Goal: Task Accomplishment & Management: Use online tool/utility

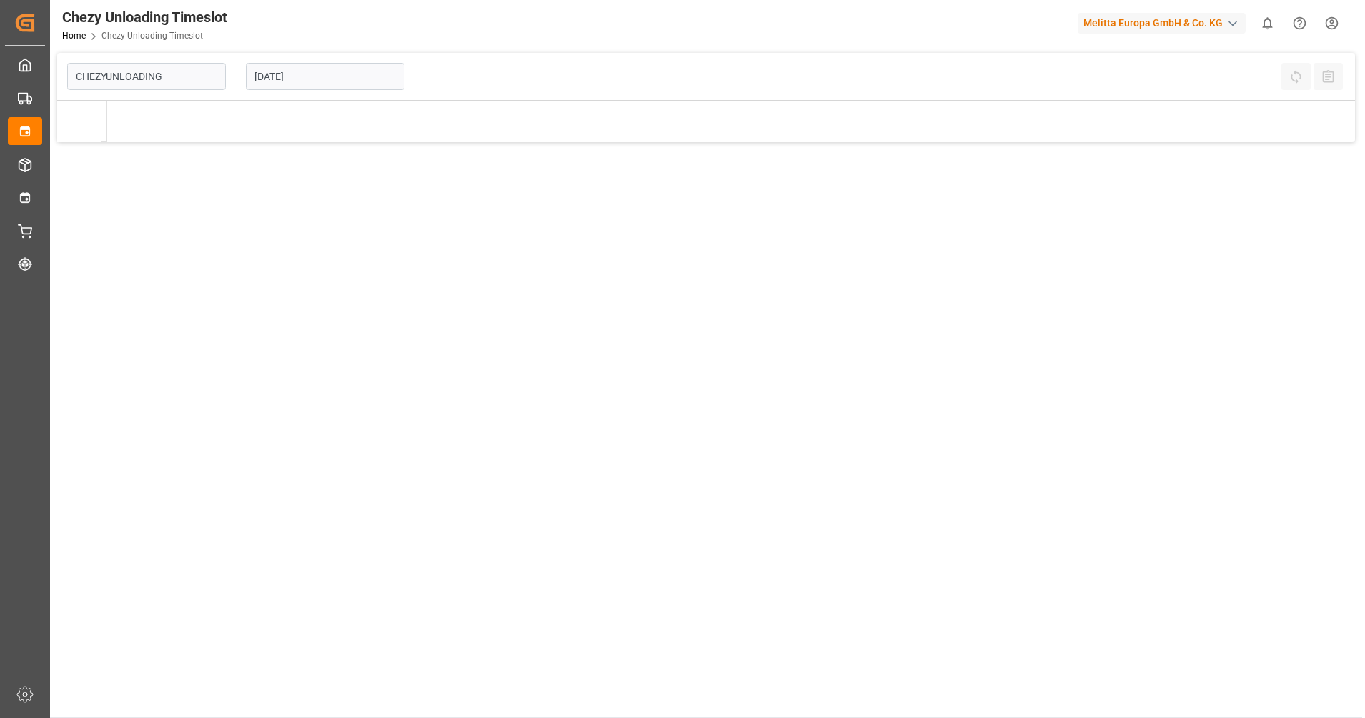
type input "Chezy Unloading"
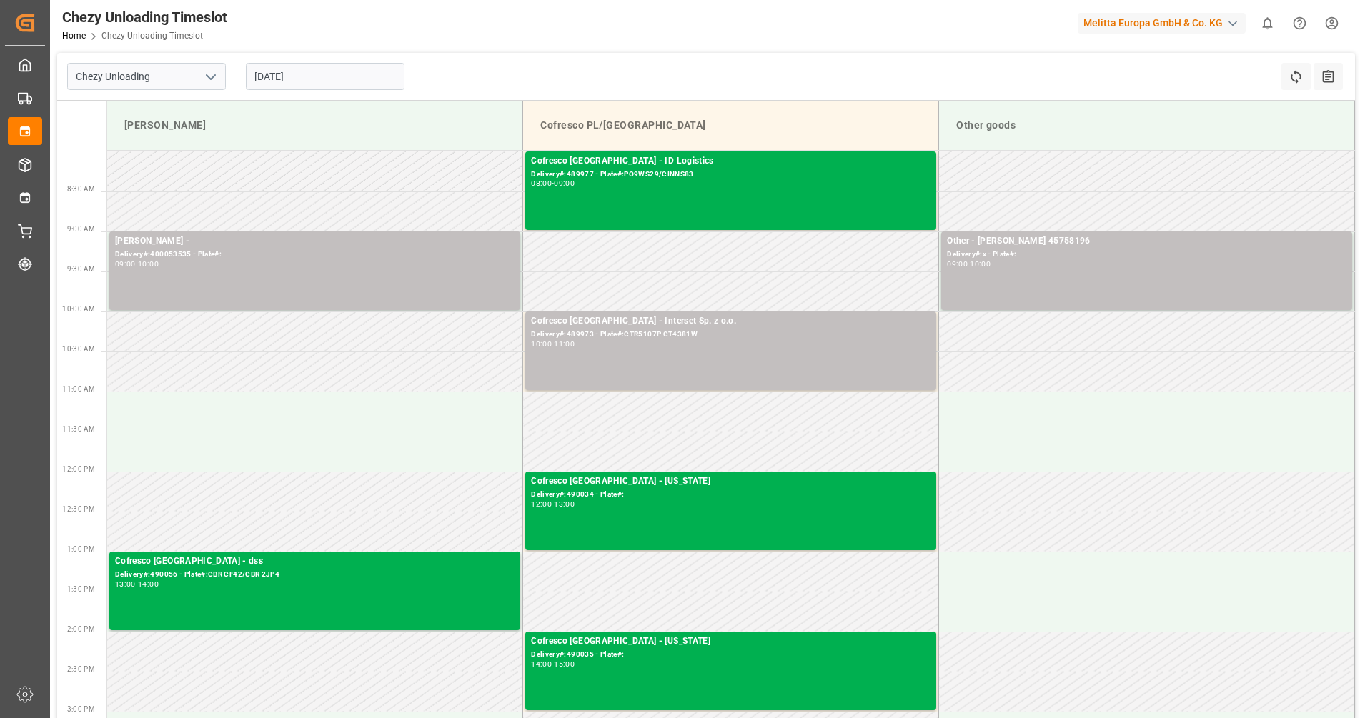
click at [304, 72] on input "[DATE]" at bounding box center [325, 76] width 159 height 27
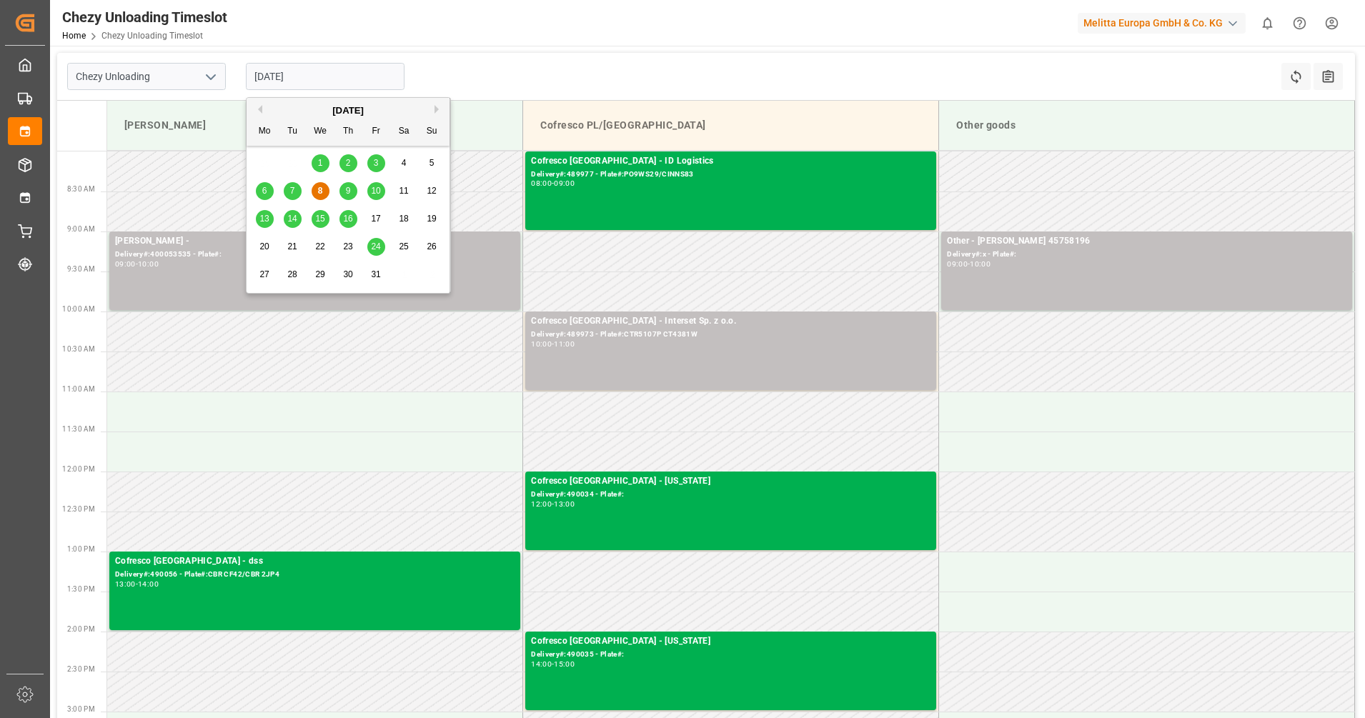
click at [320, 215] on span "15" at bounding box center [319, 219] width 9 height 10
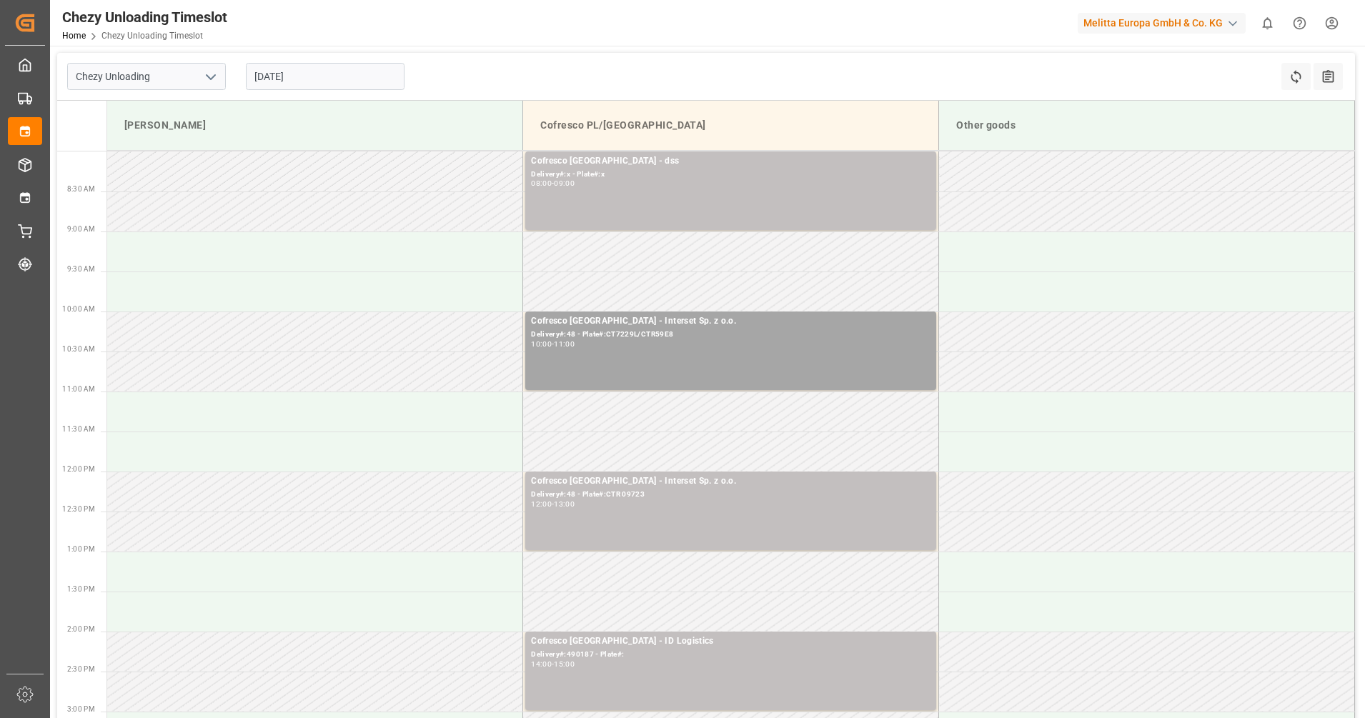
click at [330, 70] on input "[DATE]" at bounding box center [325, 76] width 159 height 27
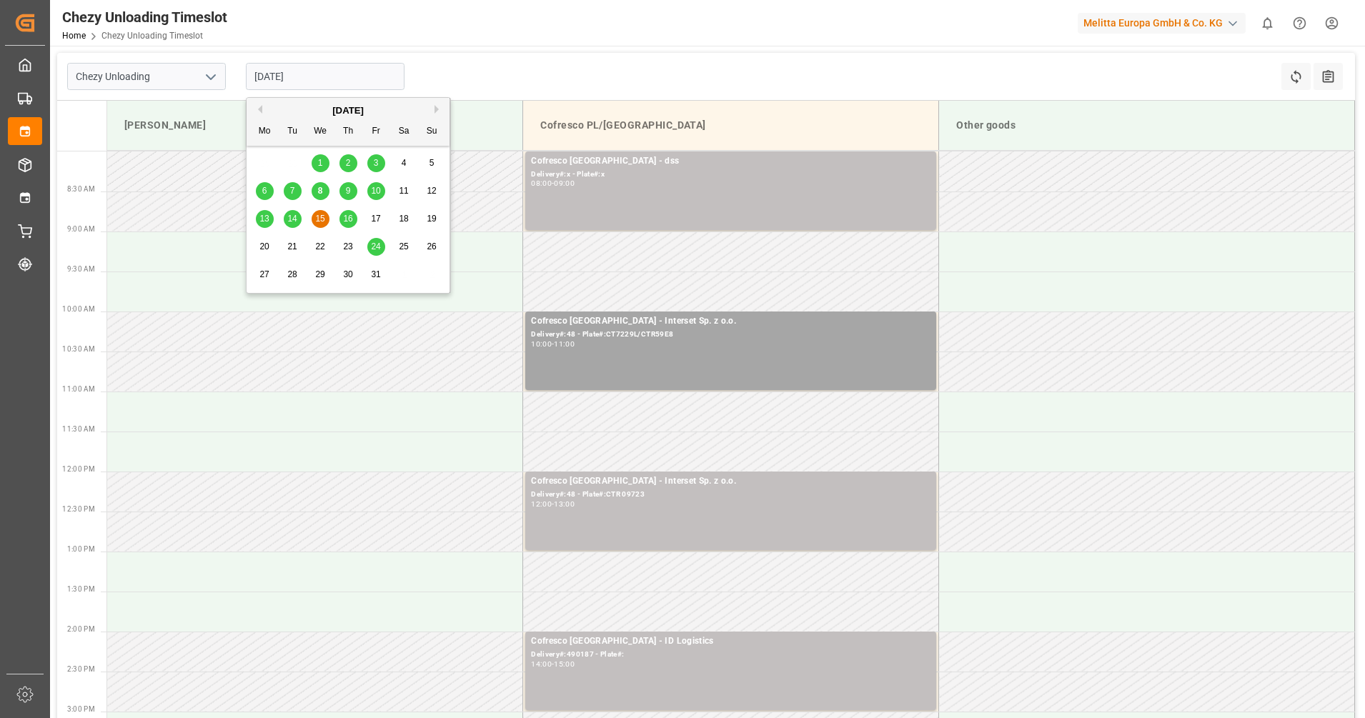
click at [291, 228] on div "14" at bounding box center [293, 219] width 18 height 17
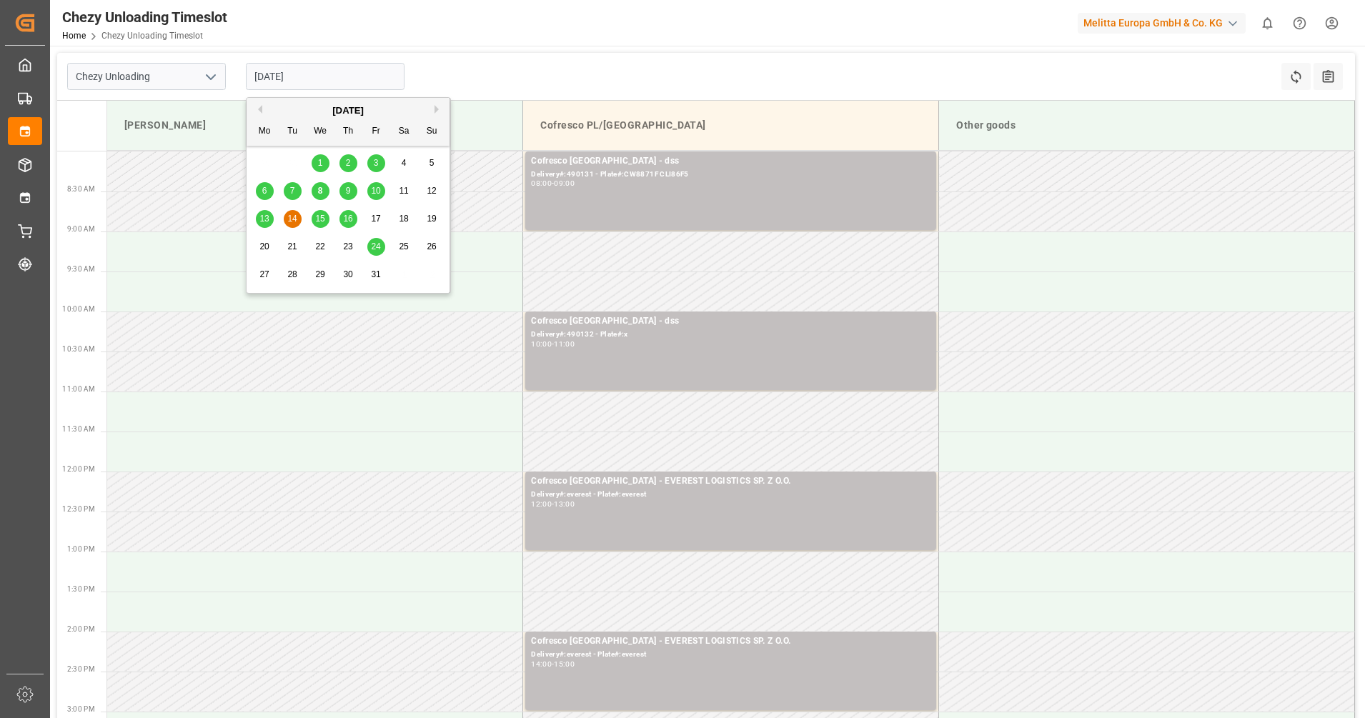
click at [280, 72] on input "[DATE]" at bounding box center [325, 76] width 159 height 27
click at [271, 221] on div "13" at bounding box center [265, 219] width 18 height 17
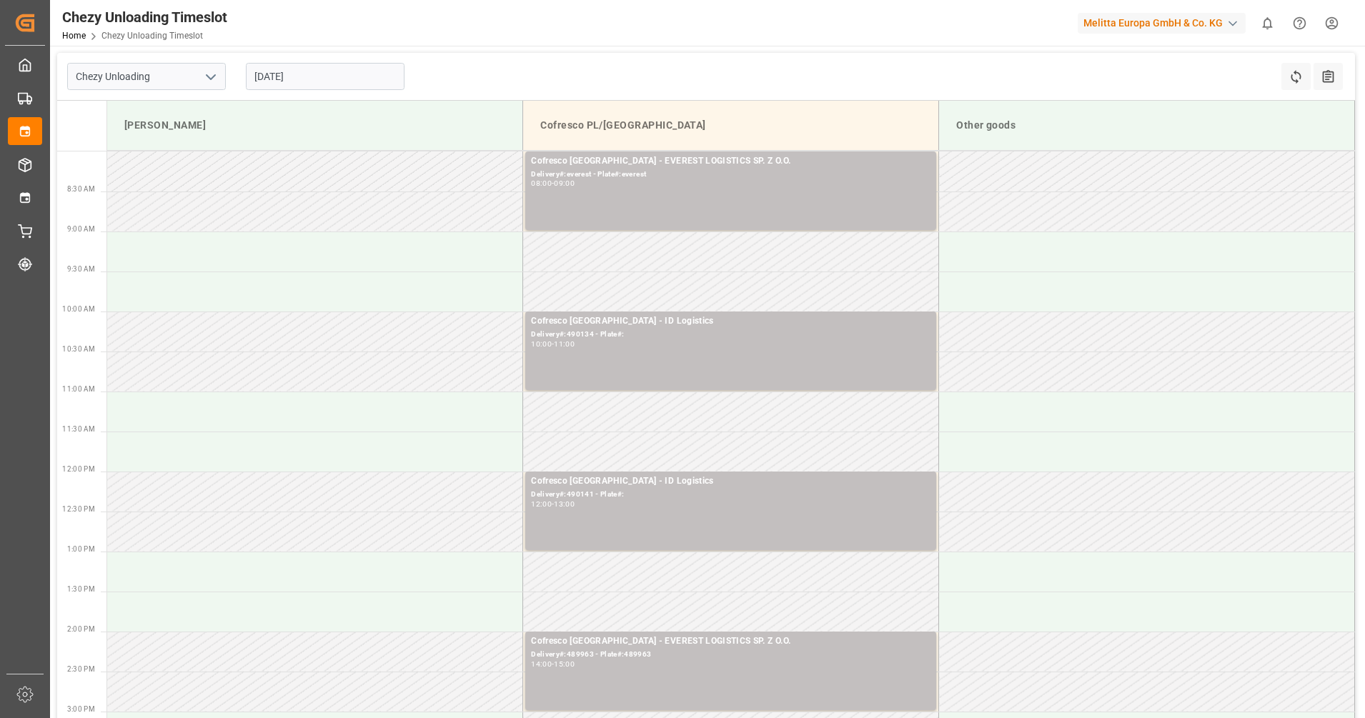
click at [385, 81] on input "[DATE]" at bounding box center [325, 76] width 159 height 27
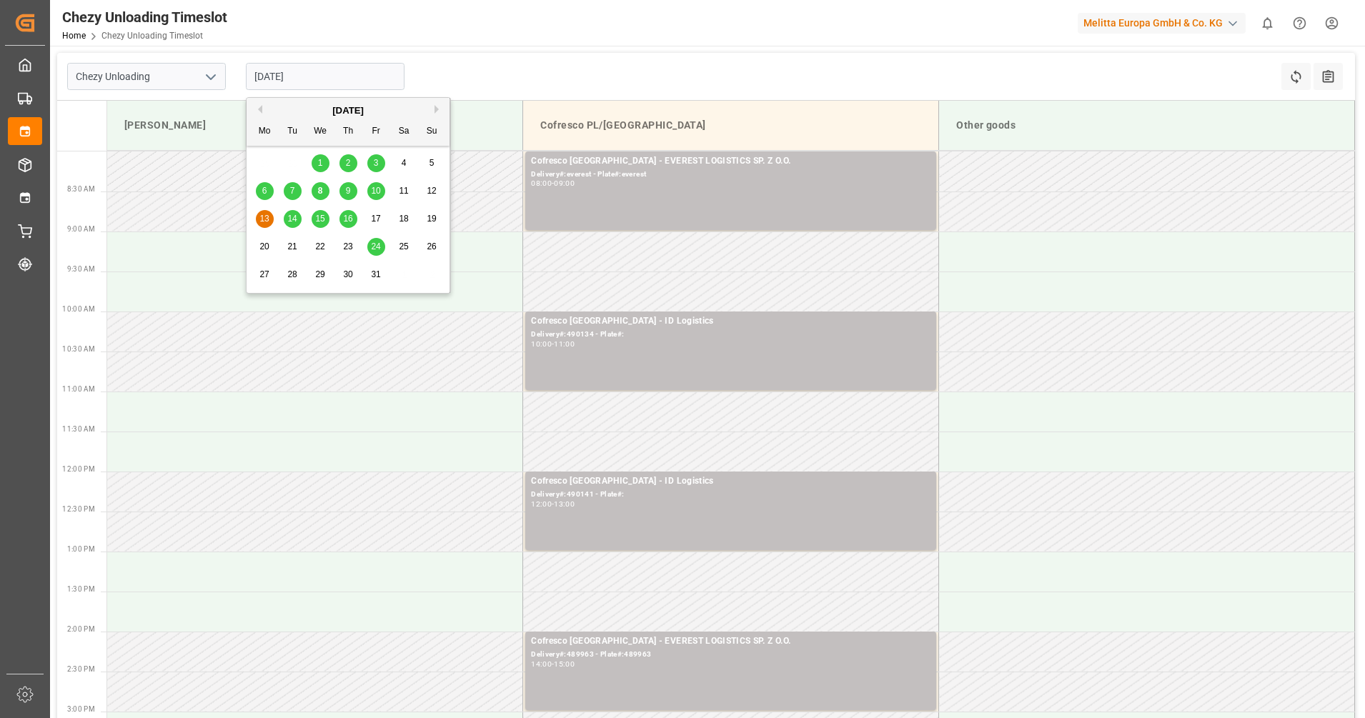
click at [356, 219] on div "16" at bounding box center [348, 219] width 18 height 17
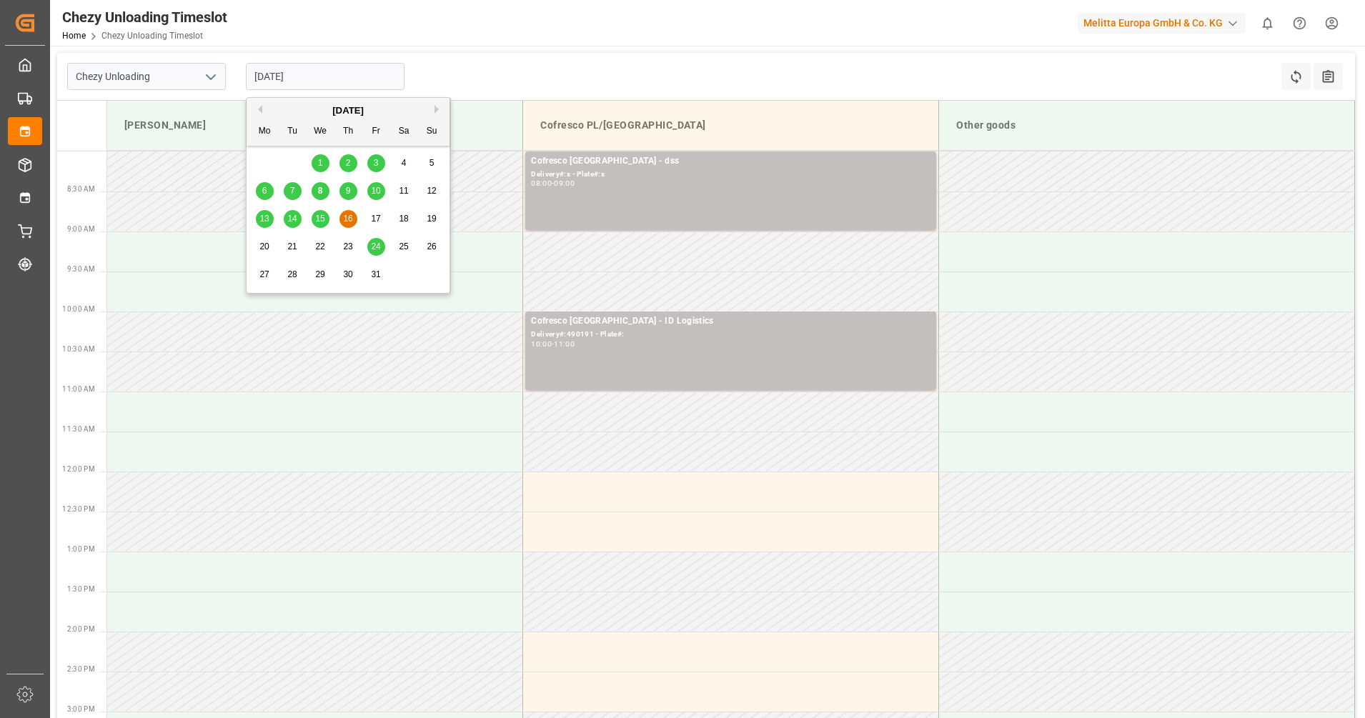
click at [339, 84] on input "[DATE]" at bounding box center [325, 76] width 159 height 27
click at [375, 194] on span "10" at bounding box center [375, 191] width 9 height 10
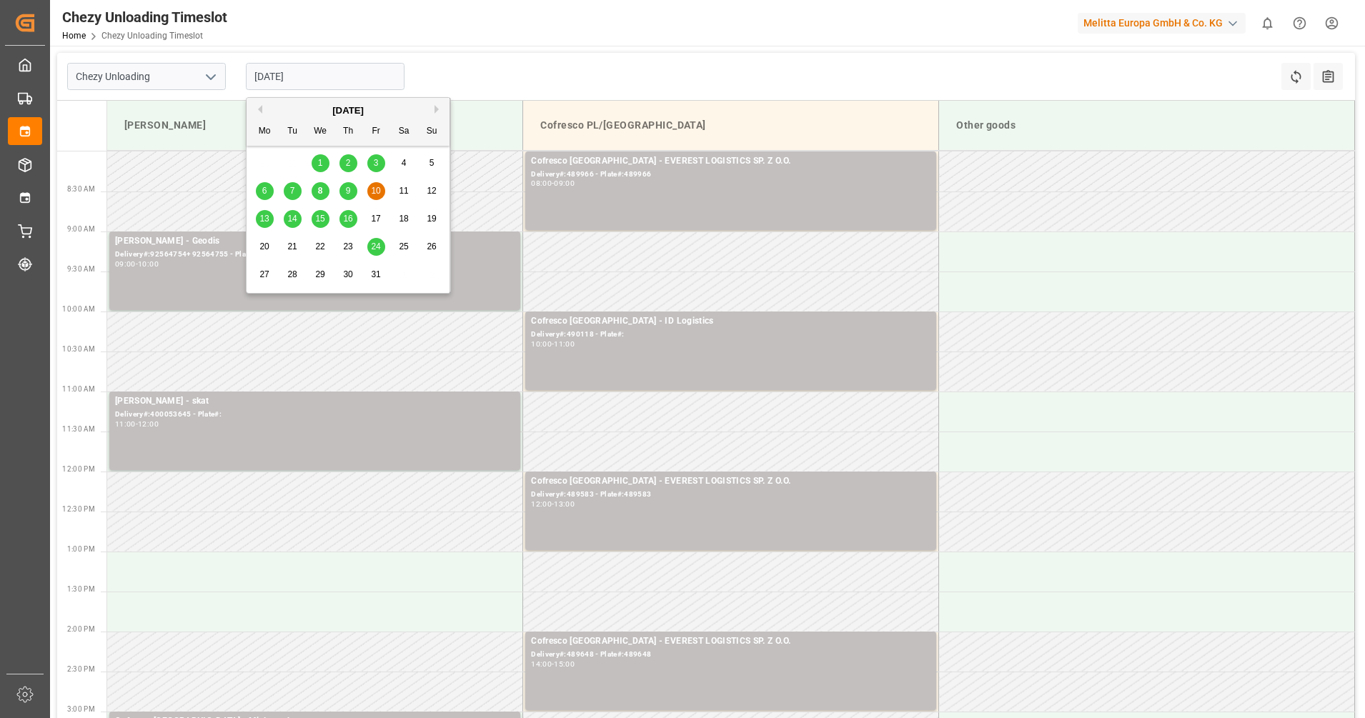
click at [327, 71] on input "[DATE]" at bounding box center [325, 76] width 159 height 27
click at [352, 191] on div "9" at bounding box center [348, 191] width 18 height 17
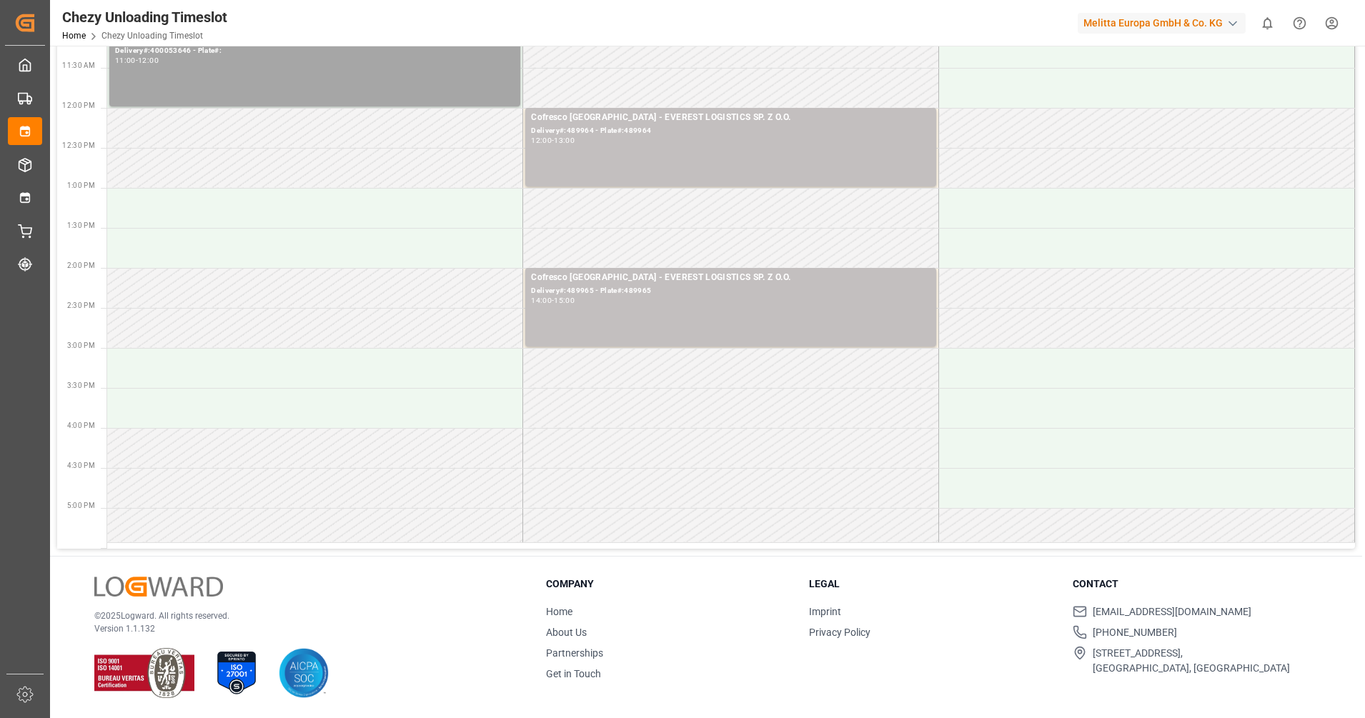
scroll to position [6, 0]
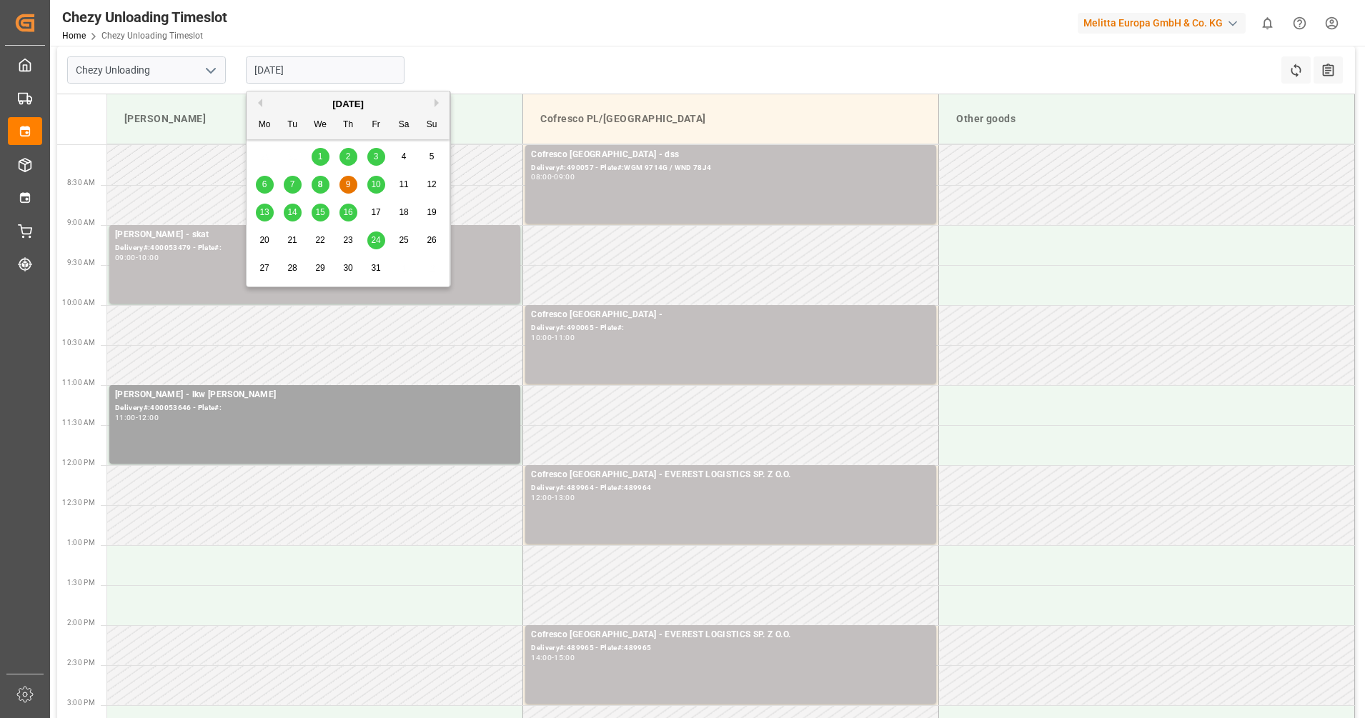
click at [319, 70] on input "[DATE]" at bounding box center [325, 69] width 159 height 27
click at [324, 182] on div "8" at bounding box center [321, 185] width 18 height 17
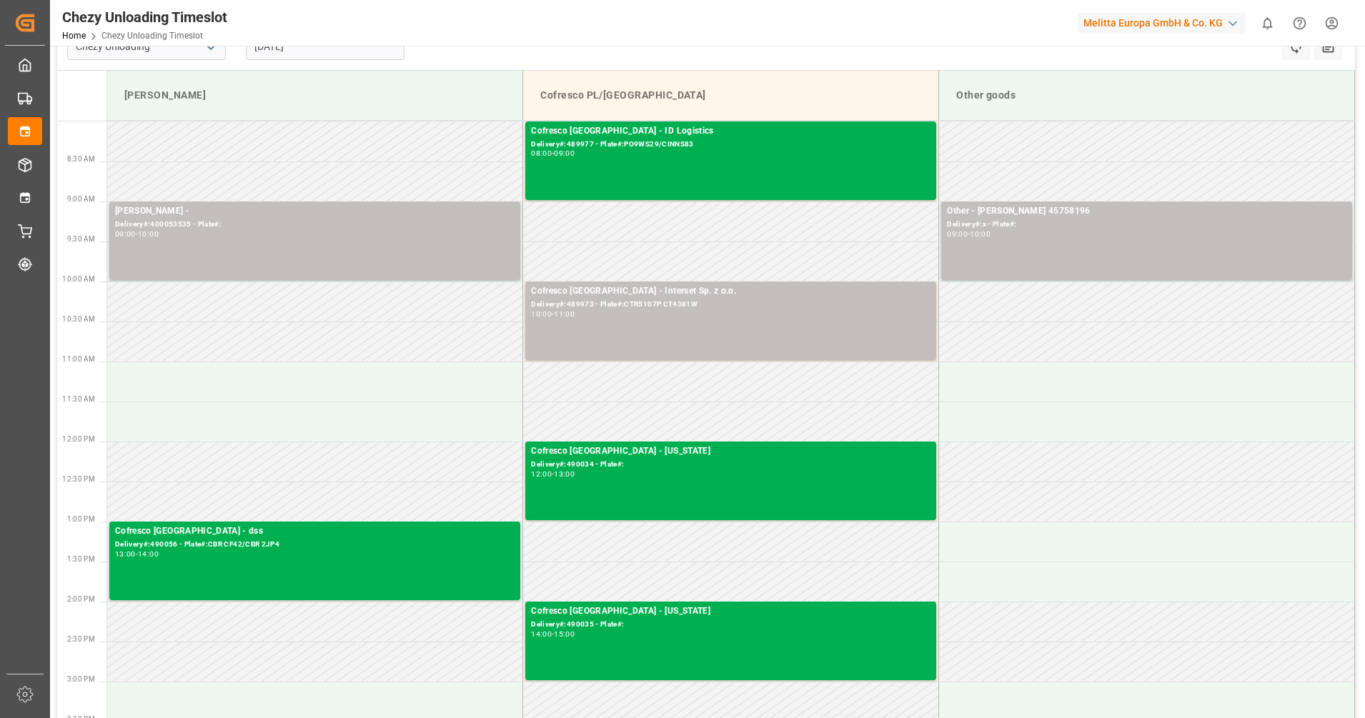
scroll to position [0, 0]
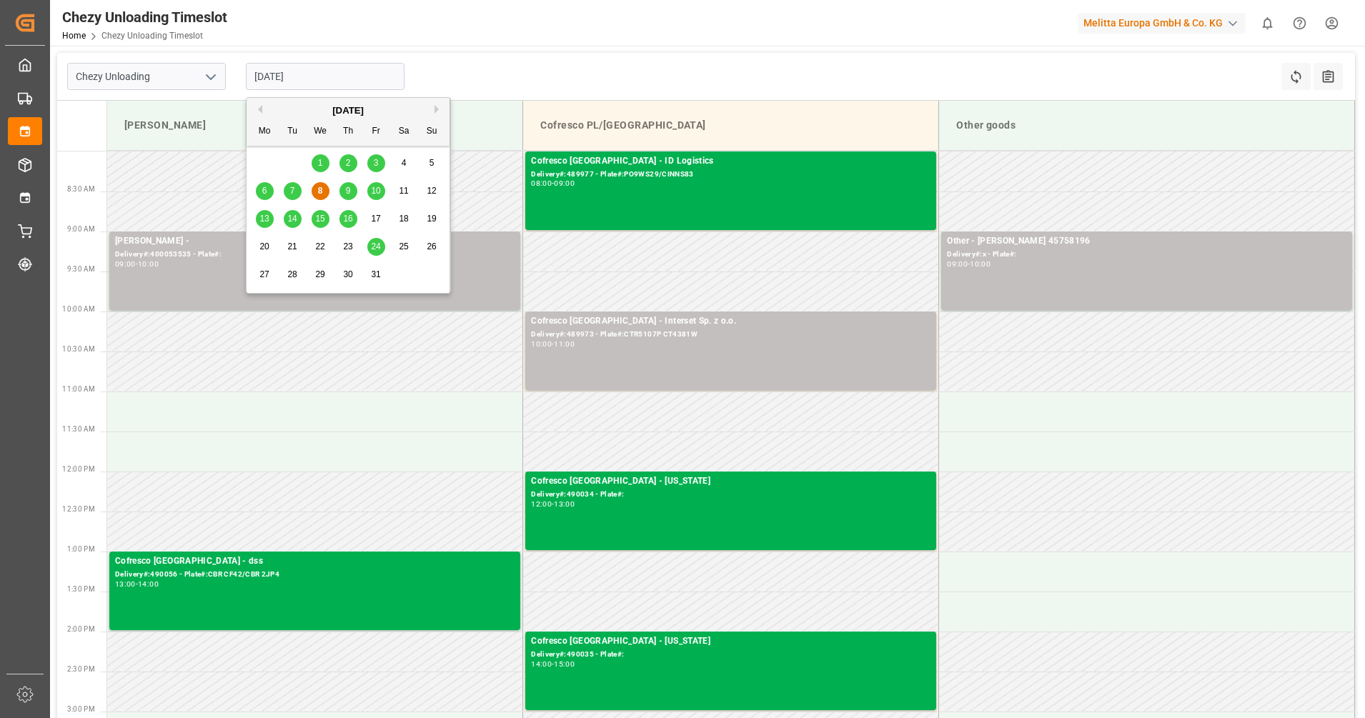
click at [345, 88] on input "[DATE]" at bounding box center [325, 76] width 159 height 27
click at [297, 189] on div "7" at bounding box center [293, 191] width 18 height 17
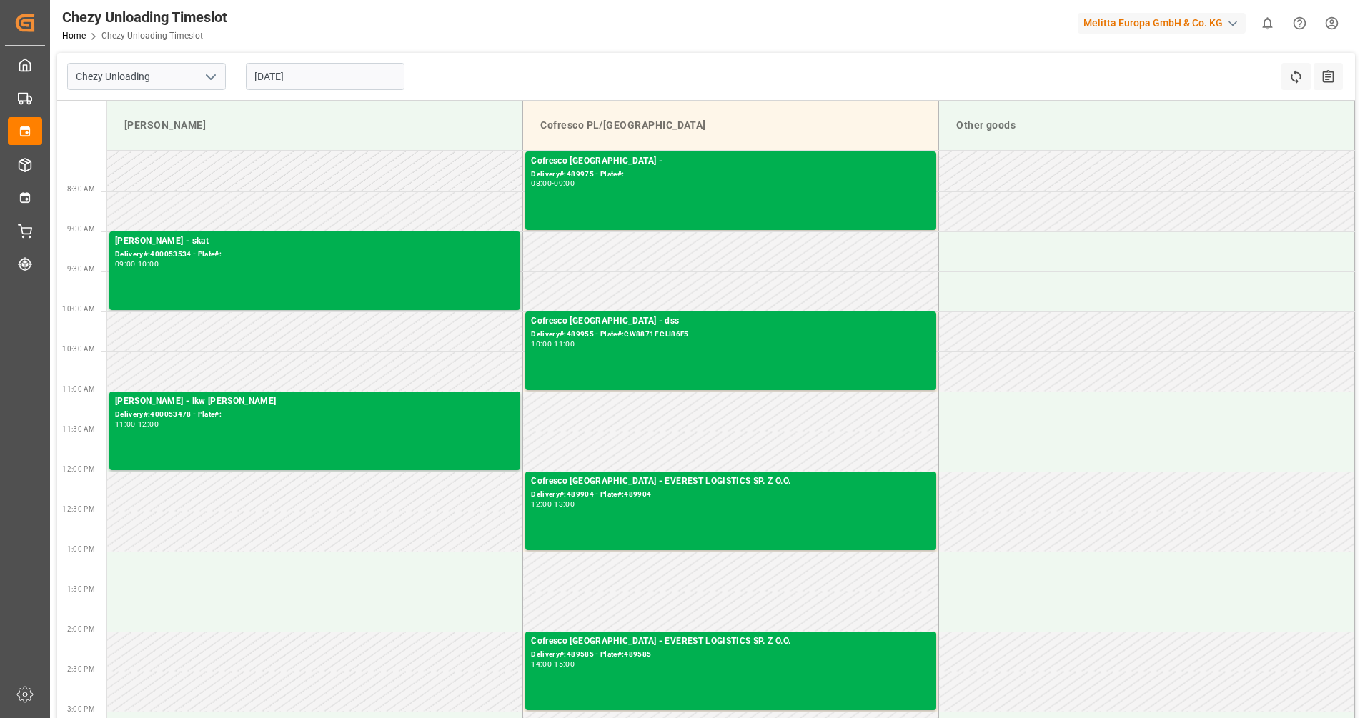
drag, startPoint x: 315, startPoint y: 79, endPoint x: 306, endPoint y: 94, distance: 17.0
click at [314, 79] on input "[DATE]" at bounding box center [325, 76] width 159 height 27
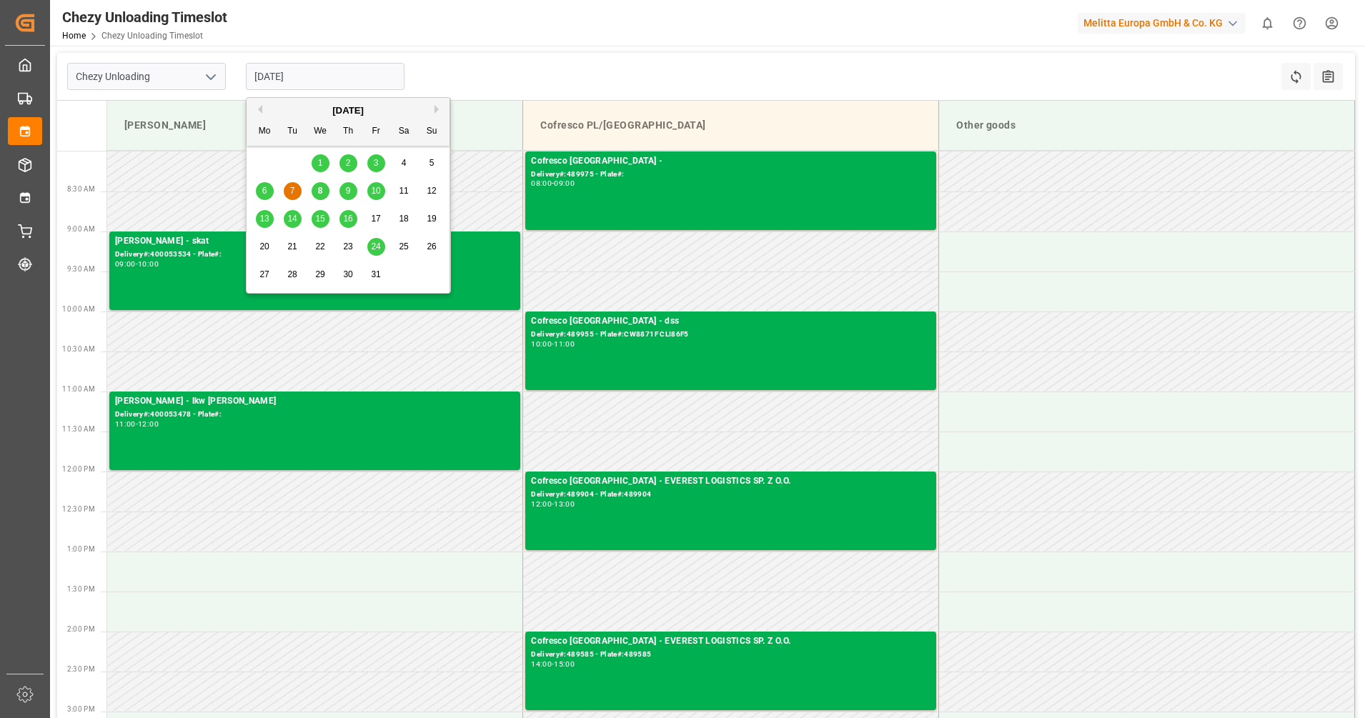
click at [271, 189] on div "6" at bounding box center [265, 191] width 18 height 17
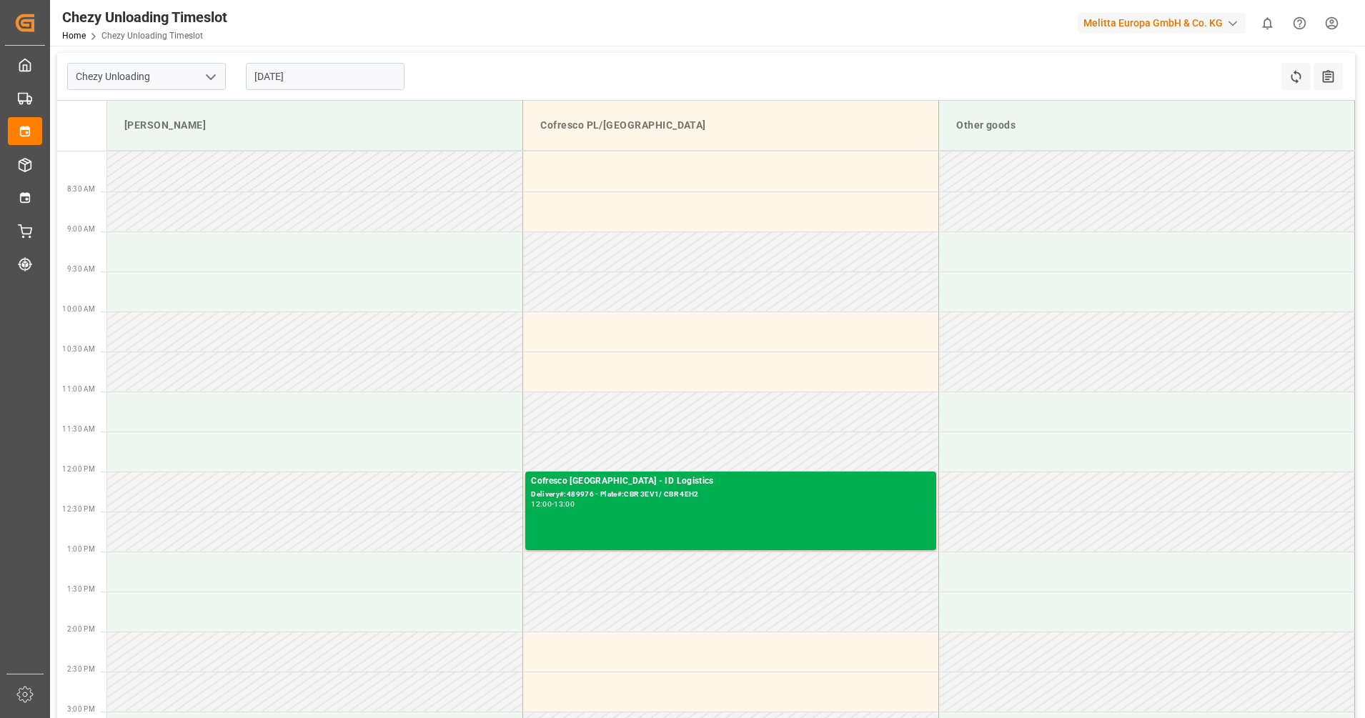
click at [299, 81] on input "[DATE]" at bounding box center [325, 76] width 159 height 27
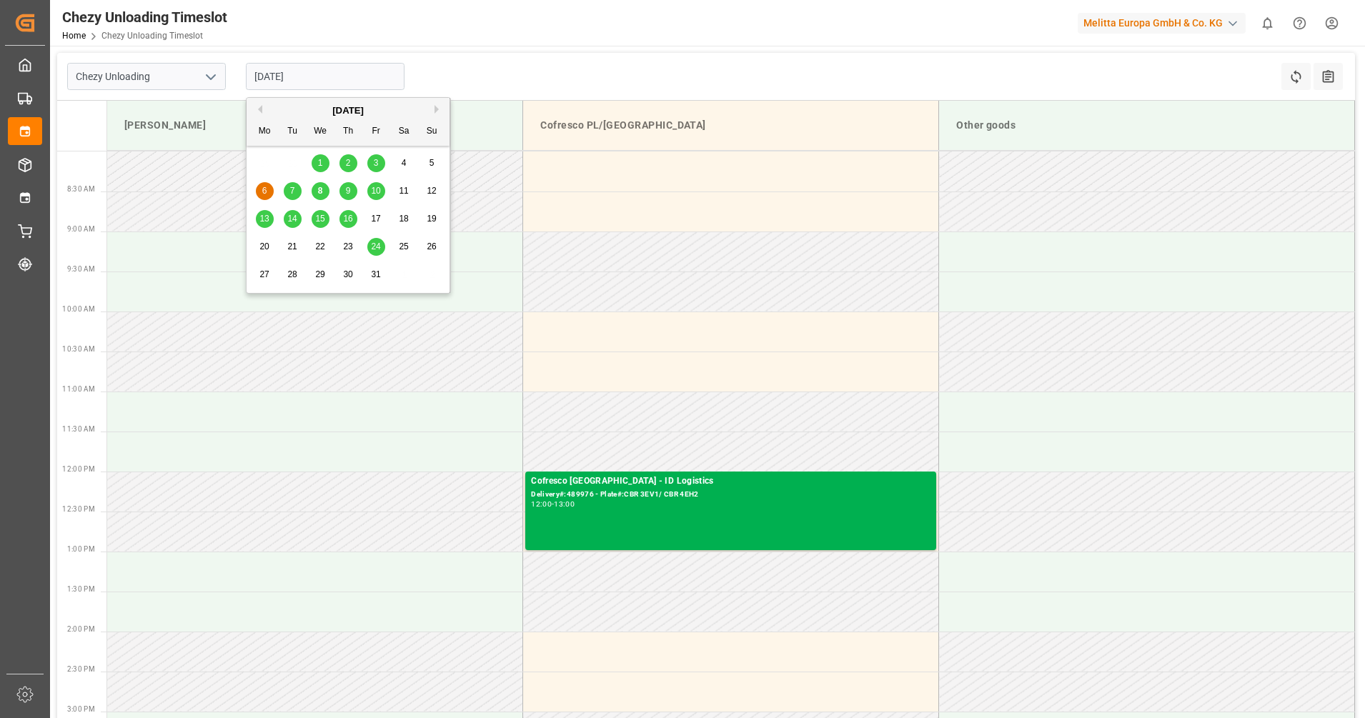
click at [378, 167] on span "3" at bounding box center [376, 163] width 5 height 10
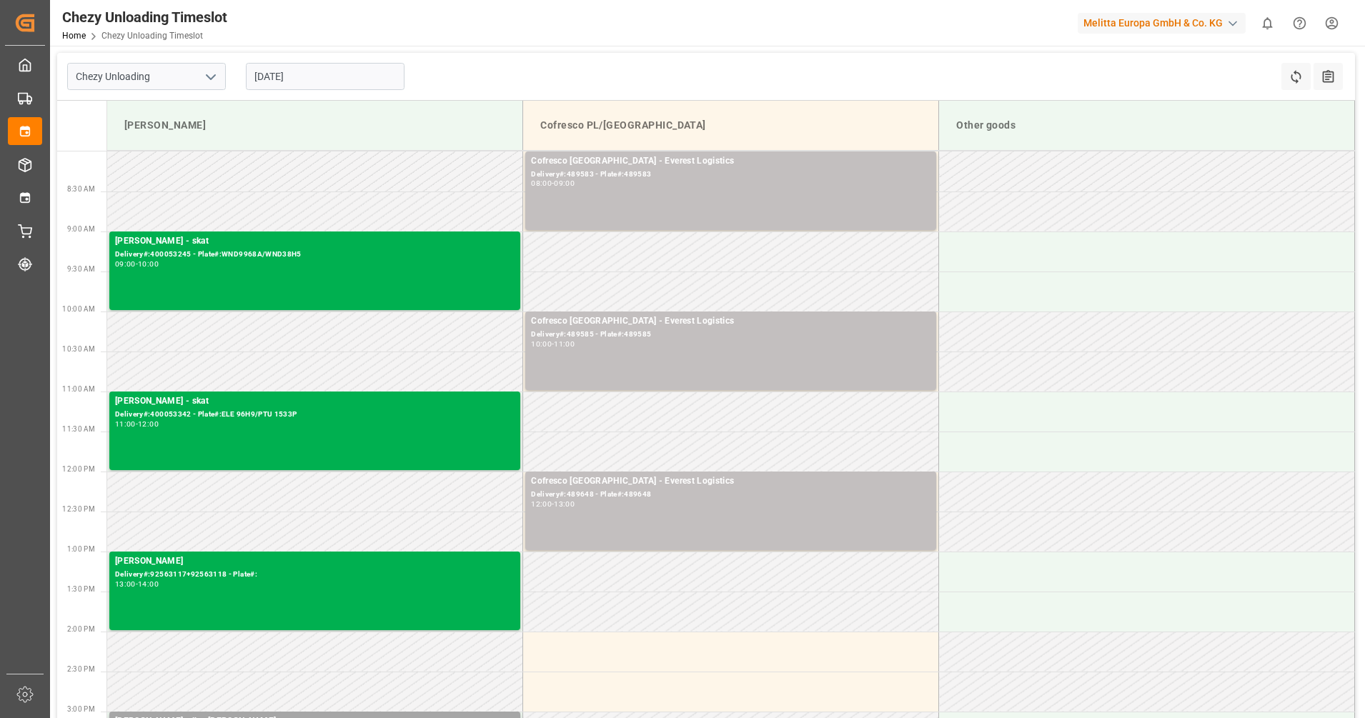
click at [361, 76] on input "[DATE]" at bounding box center [325, 76] width 159 height 27
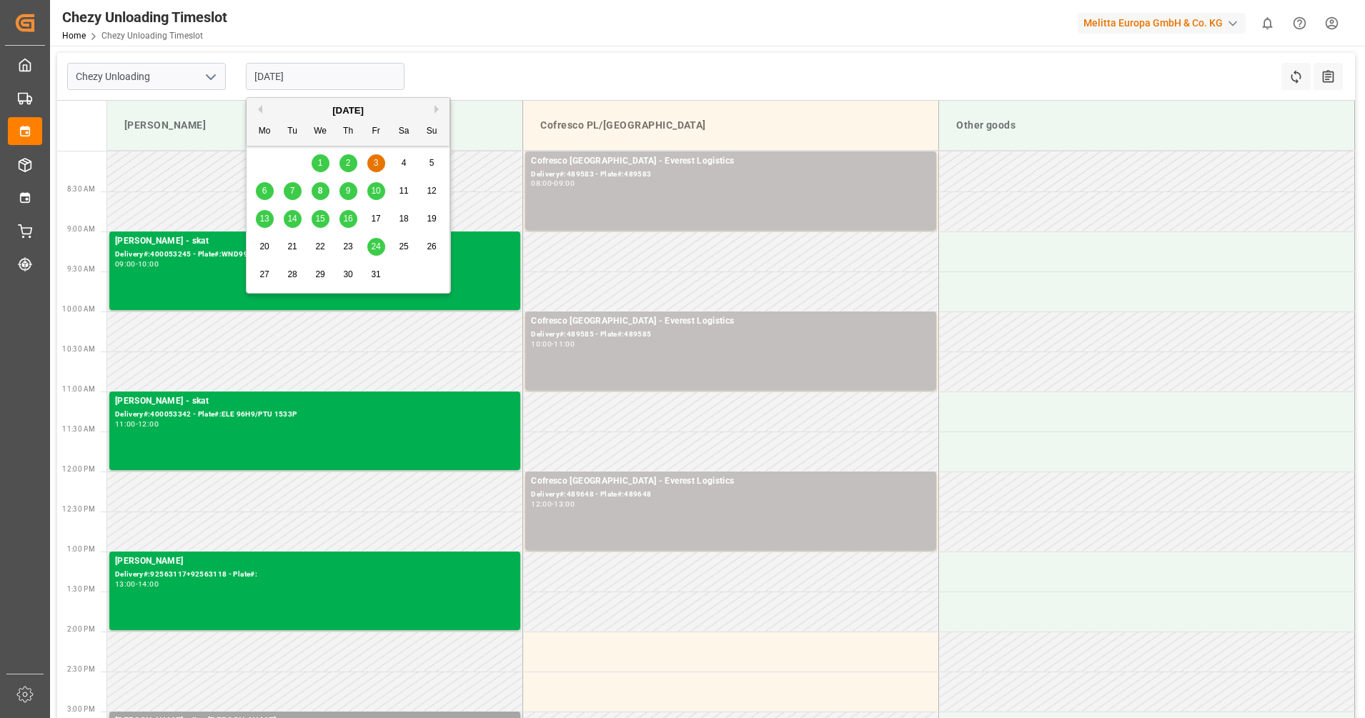
click at [352, 162] on div "2" at bounding box center [348, 163] width 18 height 17
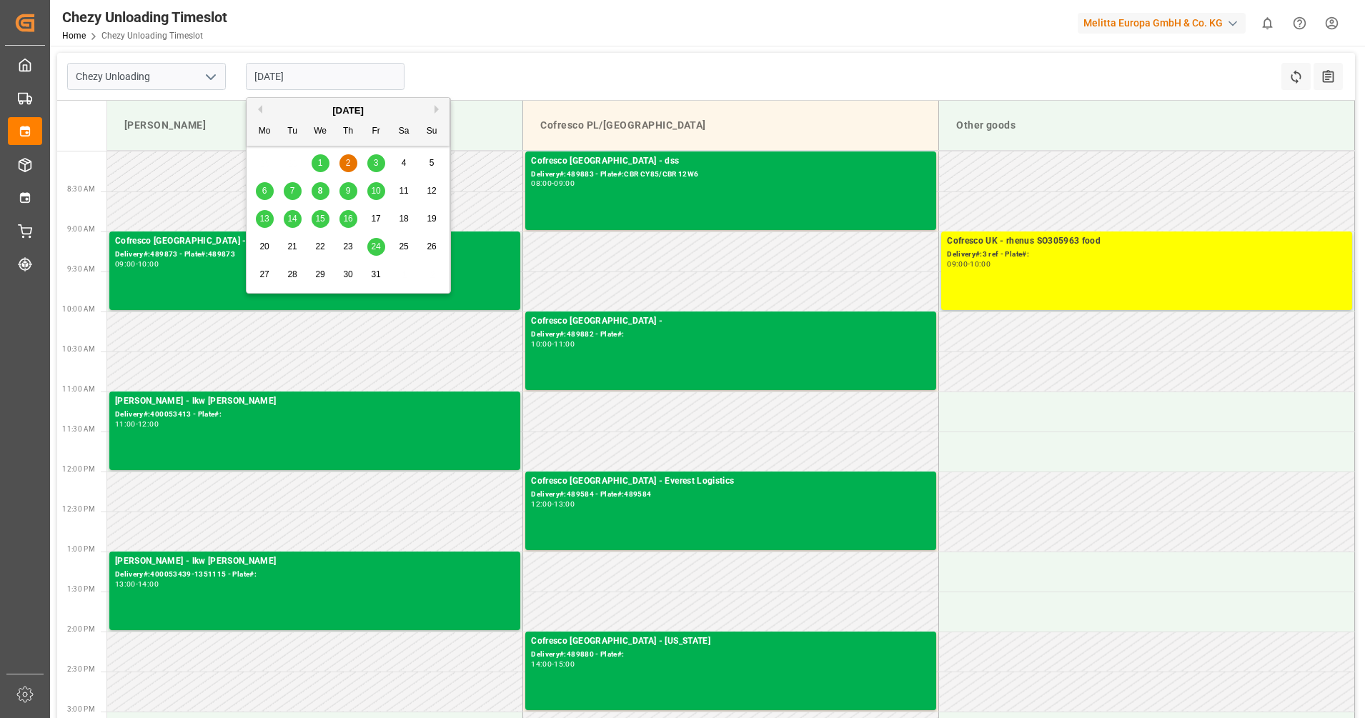
click at [325, 81] on input "[DATE]" at bounding box center [325, 76] width 159 height 27
click at [324, 158] on div "1" at bounding box center [321, 163] width 18 height 17
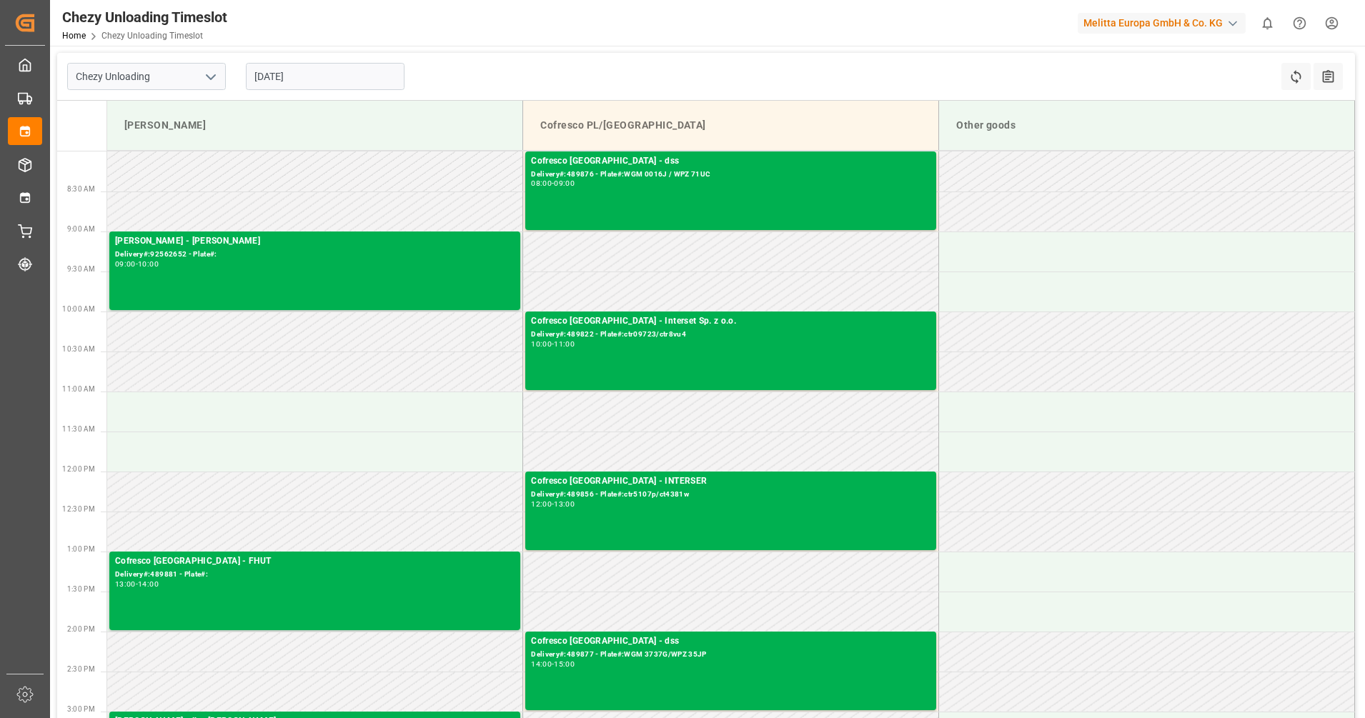
click at [336, 80] on input "[DATE]" at bounding box center [325, 76] width 159 height 27
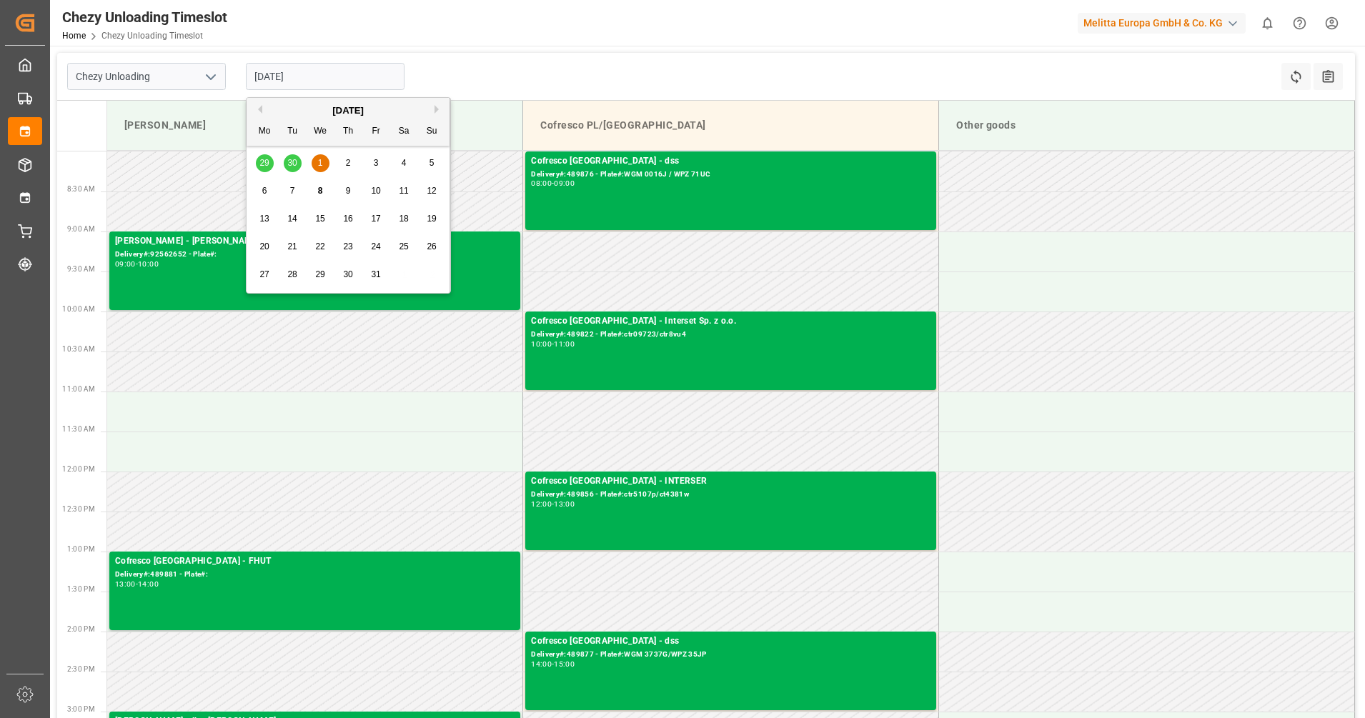
click at [324, 191] on div "8" at bounding box center [321, 191] width 18 height 17
type input "[DATE]"
